Goal: Task Accomplishment & Management: Manage account settings

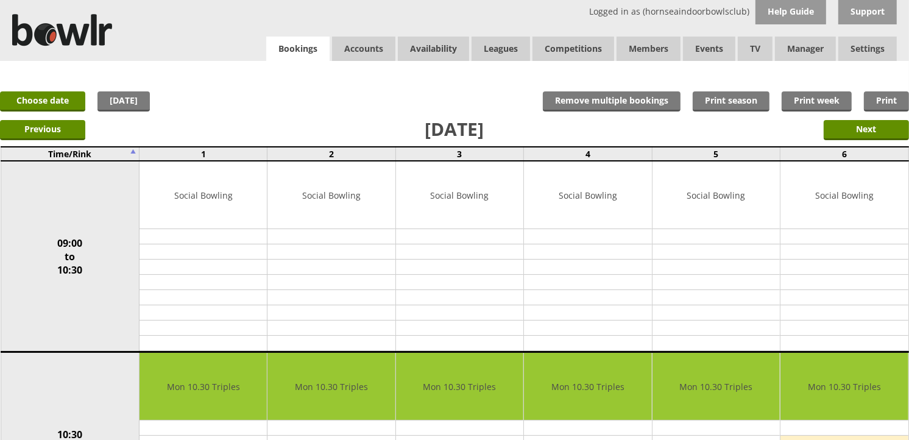
click at [307, 57] on link "Bookings" at bounding box center [297, 49] width 63 height 25
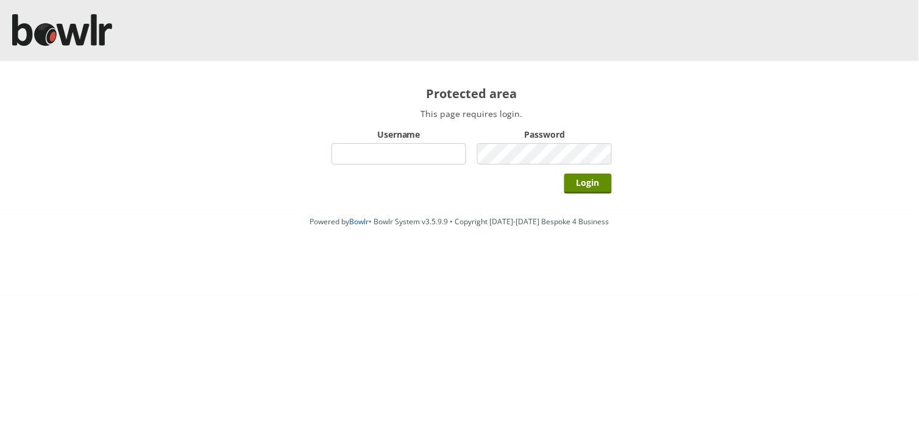
click at [364, 168] on div "Login" at bounding box center [471, 183] width 280 height 30
click at [363, 157] on input "Username" at bounding box center [398, 153] width 135 height 21
type input "hornseaindoorbowlsclub"
click at [564, 174] on input "Login" at bounding box center [588, 184] width 48 height 20
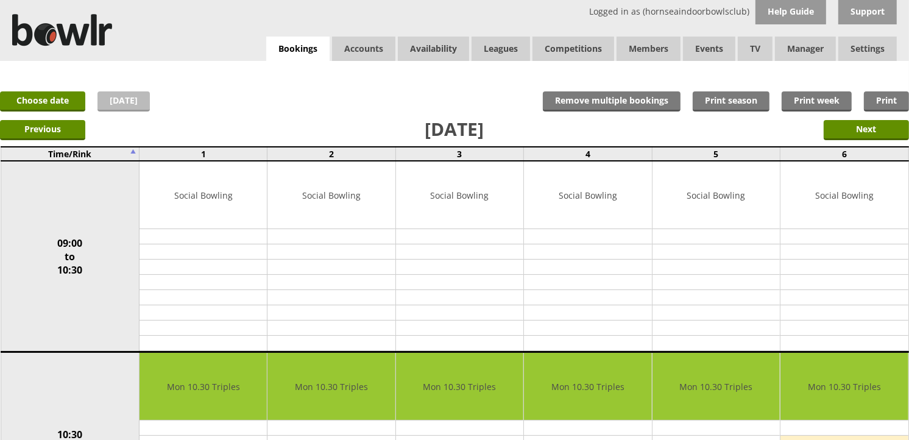
click at [147, 92] on link "[DATE]" at bounding box center [123, 101] width 52 height 20
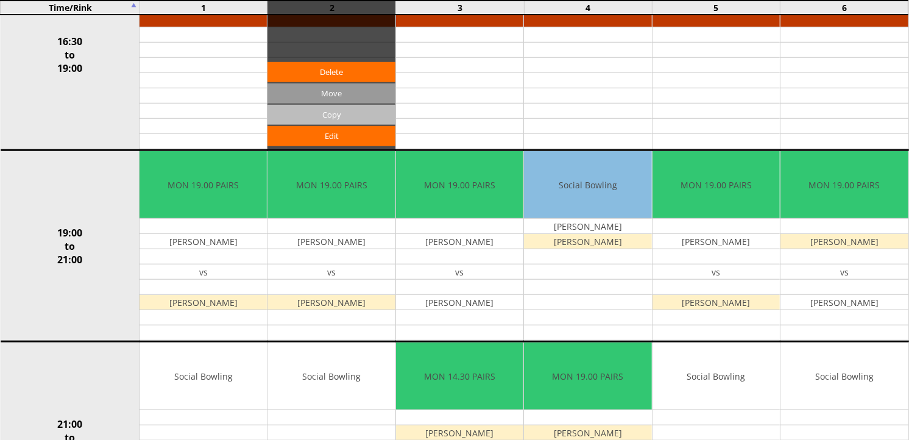
scroll to position [948, 0]
